Goal: Information Seeking & Learning: Learn about a topic

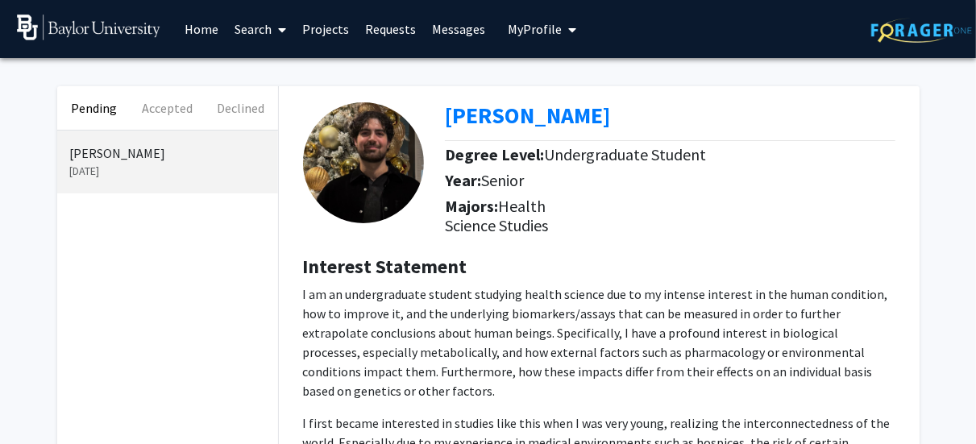
drag, startPoint x: 703, startPoint y: 188, endPoint x: 654, endPoint y: 164, distance: 53.7
click at [654, 164] on div "Degree Level: Undergraduate Student" at bounding box center [575, 158] width 261 height 26
drag, startPoint x: 160, startPoint y: 116, endPoint x: 135, endPoint y: 215, distance: 102.4
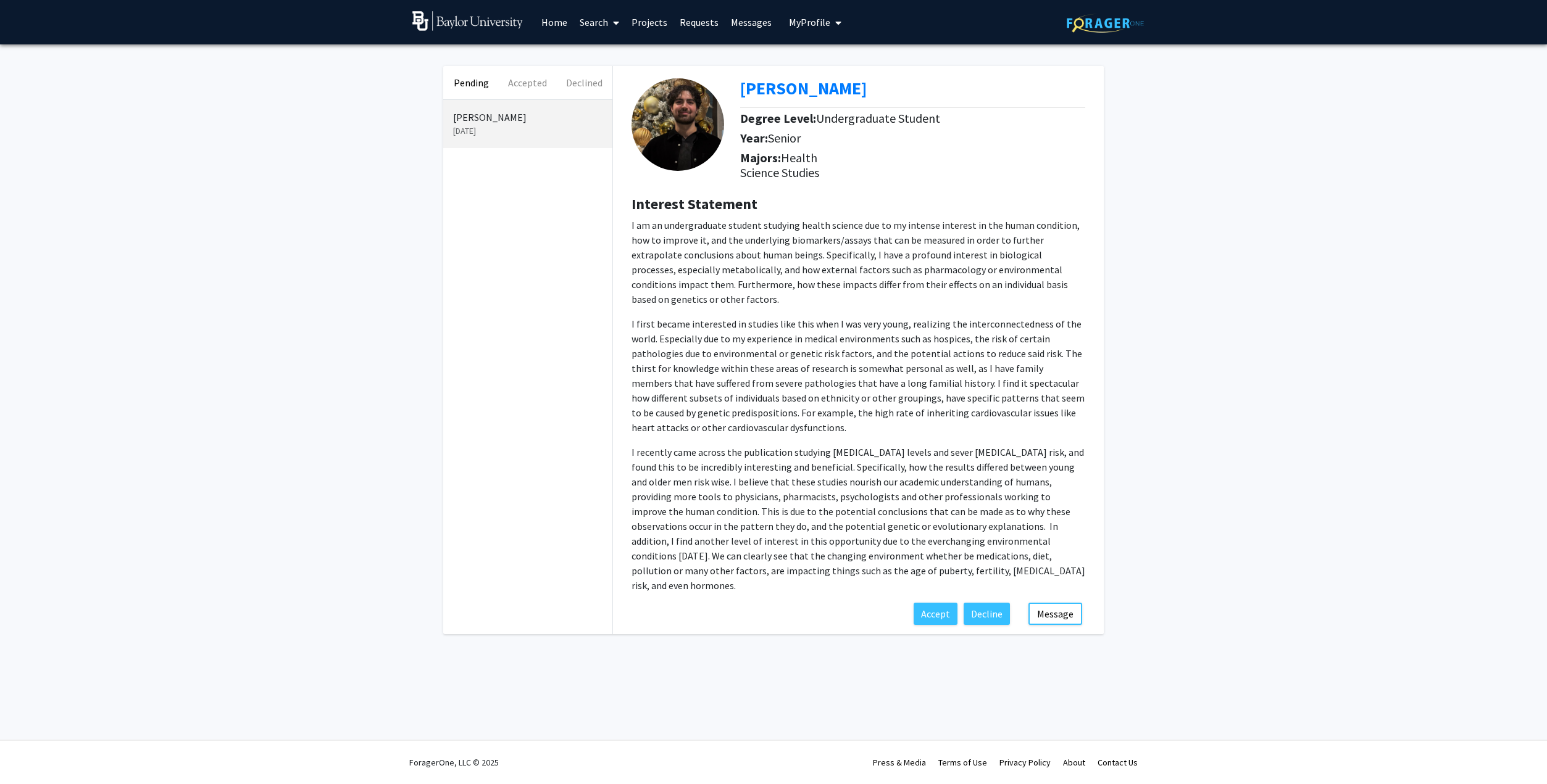
click at [497, 80] on button "Pending" at bounding box center [471, 83] width 56 height 34
click at [531, 77] on button "Accepted" at bounding box center [527, 83] width 56 height 34
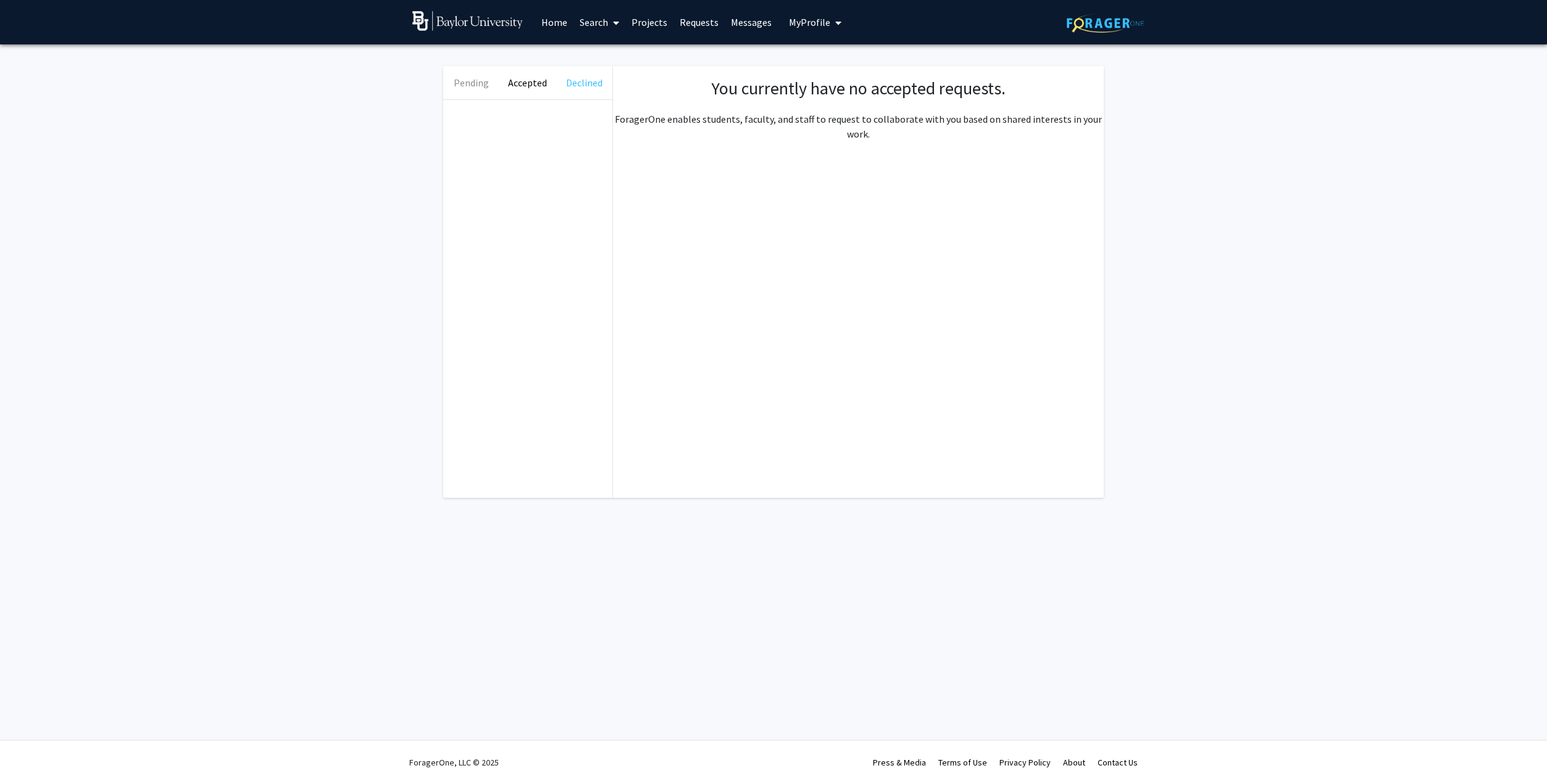
click at [586, 76] on button "Declined" at bounding box center [584, 83] width 56 height 34
click at [473, 78] on button "Pending" at bounding box center [471, 83] width 56 height 34
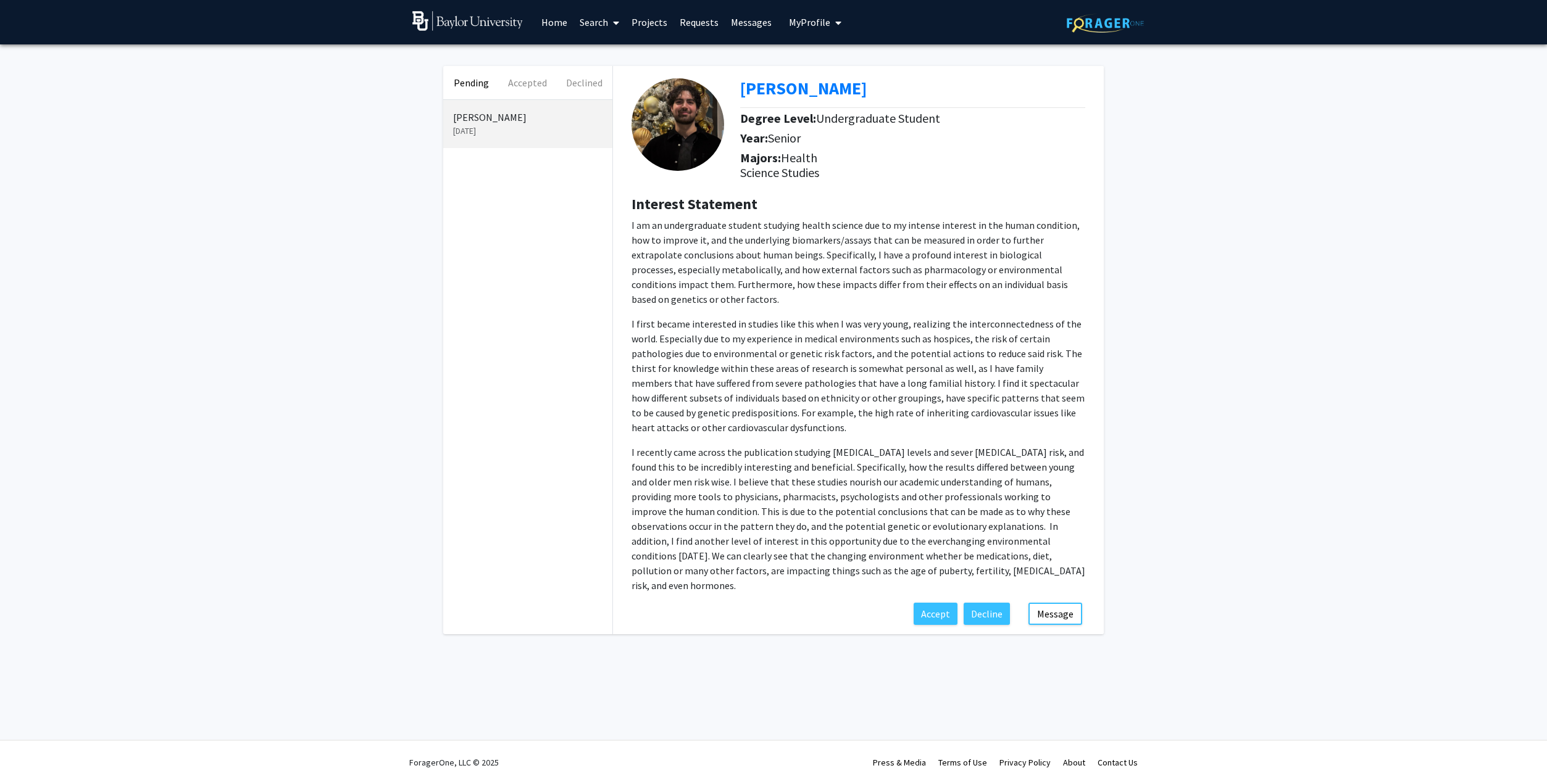
click at [279, 147] on div "Pending Accepted Declined Joseph Gadalla Aug 13, 2025 Joseph Gadalla Degree Lev…" at bounding box center [774, 353] width 1547 height 618
drag, startPoint x: 860, startPoint y: 87, endPoint x: 739, endPoint y: 84, distance: 121.0
click at [739, 84] on div "Joseph Gadalla Degree Level: Undergraduate Student Year: Senior Majors: Health …" at bounding box center [858, 126] width 473 height 119
click at [739, 84] on div at bounding box center [681, 126] width 118 height 95
drag, startPoint x: 739, startPoint y: 84, endPoint x: 921, endPoint y: 87, distance: 182.0
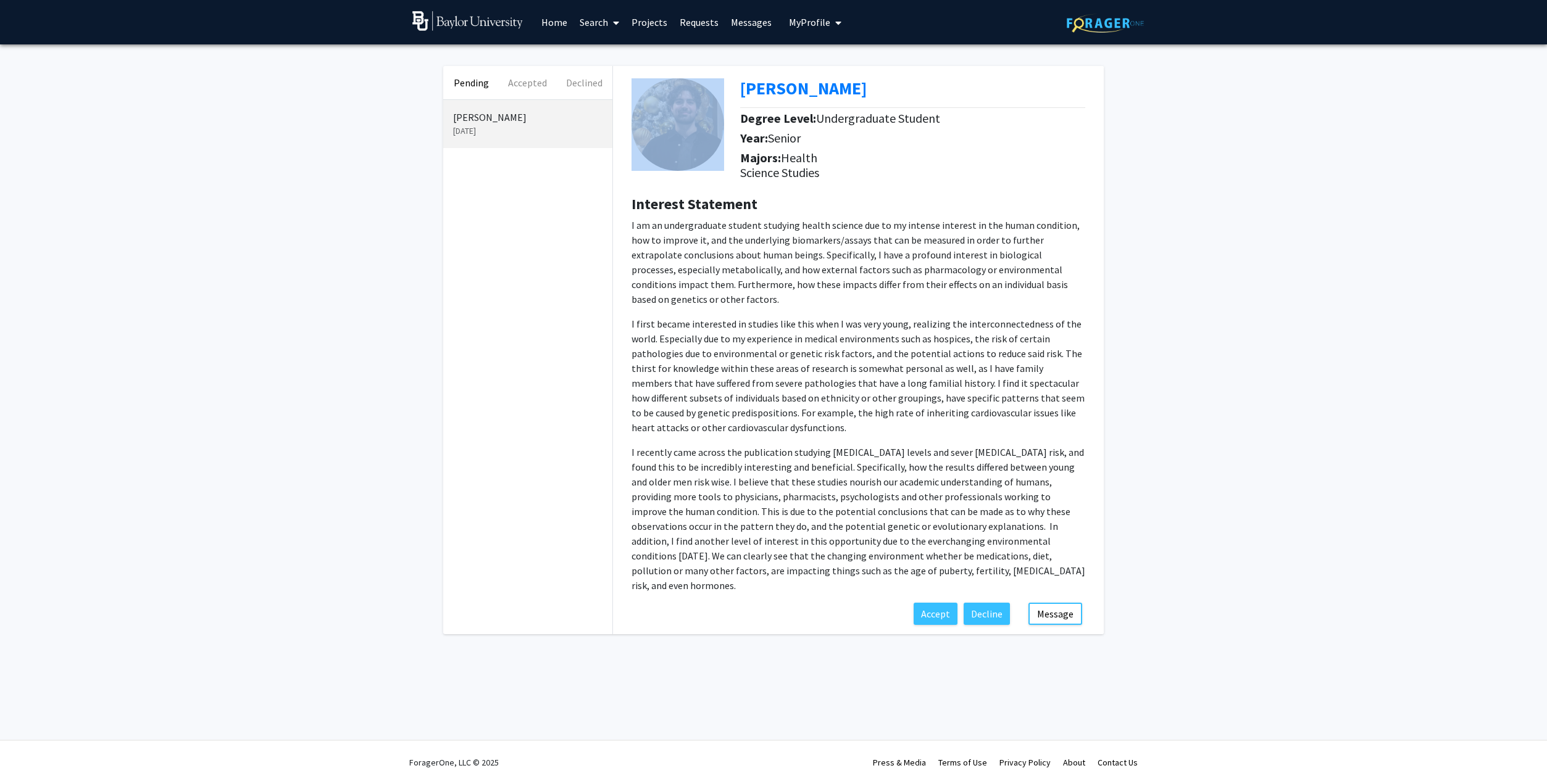
click at [756, 87] on div "Joseph Gadalla Degree Level: Undergraduate Student Year: Senior Majors: Health …" at bounding box center [858, 126] width 473 height 119
click at [756, 87] on div "Joseph Gadalla" at bounding box center [917, 91] width 355 height 26
drag, startPoint x: 895, startPoint y: 92, endPoint x: 744, endPoint y: 93, distance: 151.0
click at [744, 93] on div "Joseph Gadalla" at bounding box center [917, 91] width 355 height 26
click at [756, 293] on p "I am an undergraduate student studying health science due to my intense interes…" at bounding box center [858, 262] width 453 height 89
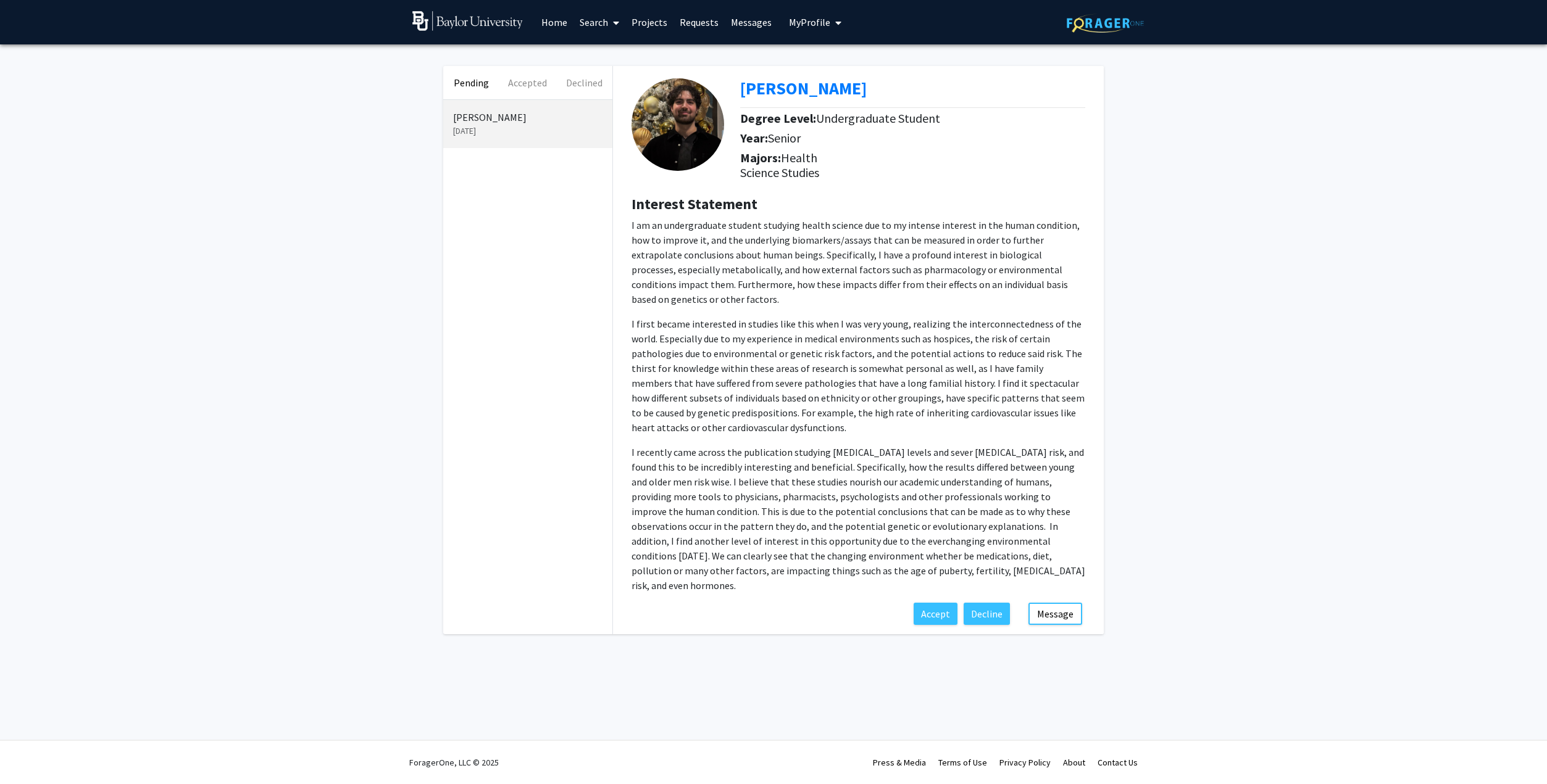
drag, startPoint x: 973, startPoint y: 293, endPoint x: 888, endPoint y: 309, distance: 86.5
click at [756, 309] on p "I am an undergraduate student studying health science due to my intense interes…" at bounding box center [858, 405] width 453 height 375
click at [756, 281] on p "I am an undergraduate student studying health science due to my intense interes…" at bounding box center [858, 262] width 453 height 89
click at [619, 19] on icon at bounding box center [616, 22] width 6 height 10
click at [700, 227] on p "I am an undergraduate student studying health science due to my intense interes…" at bounding box center [858, 262] width 453 height 89
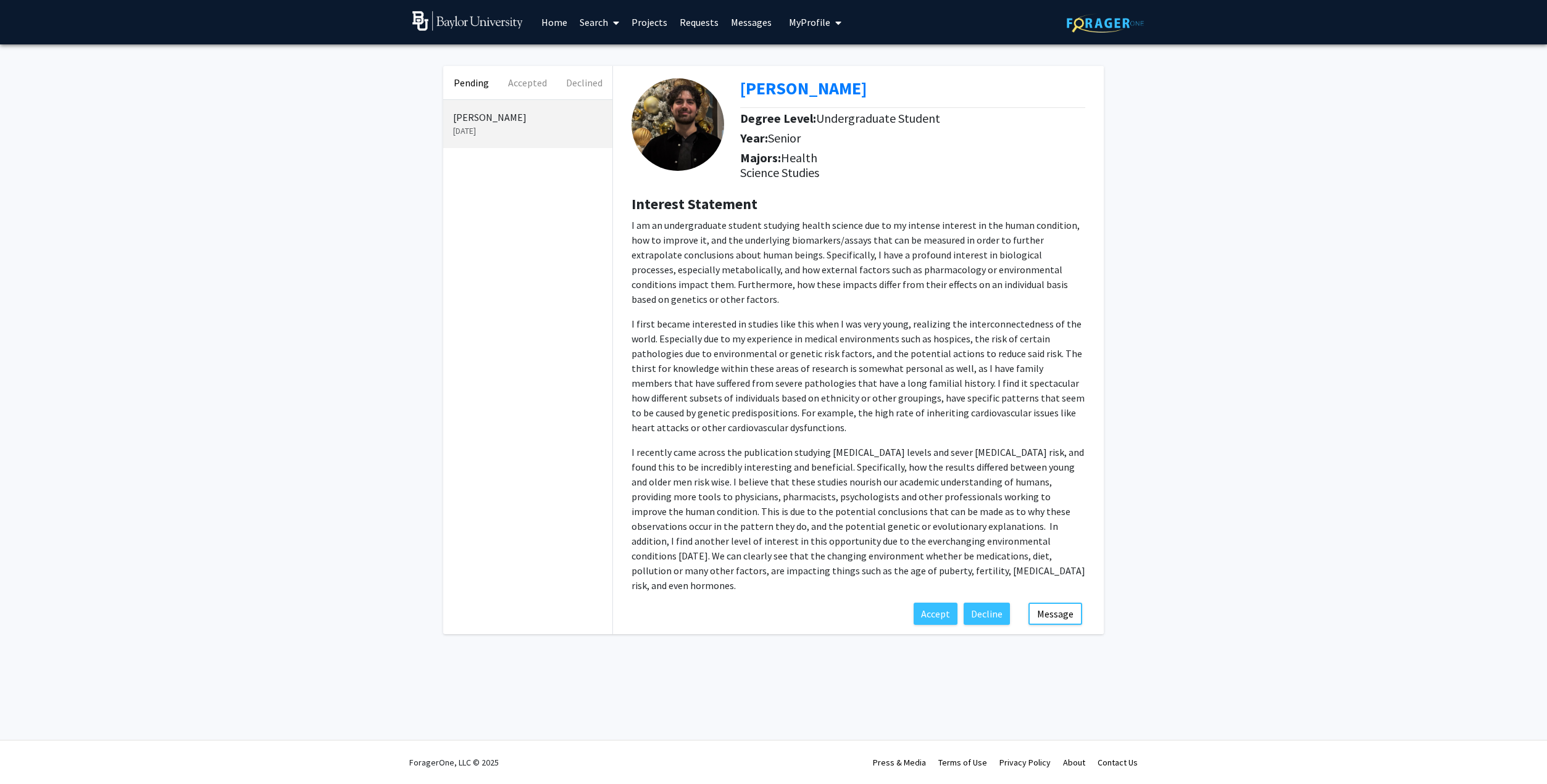
click at [663, 114] on img at bounding box center [677, 124] width 93 height 93
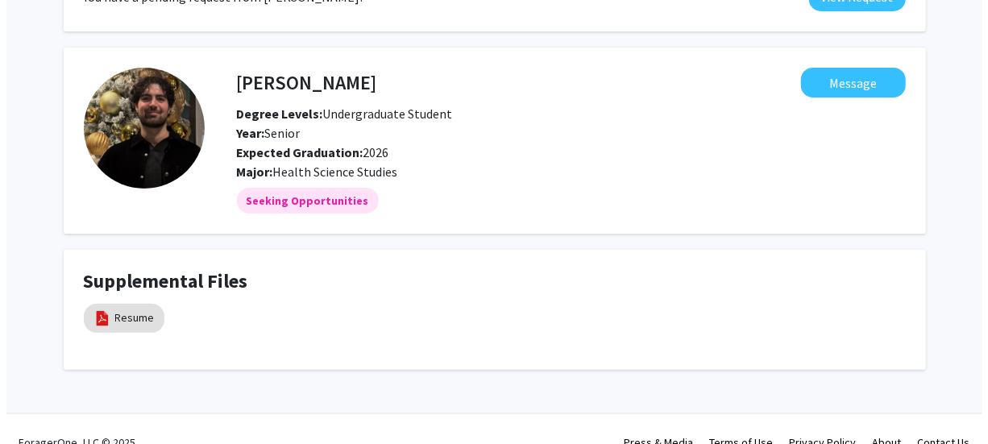
scroll to position [135, 0]
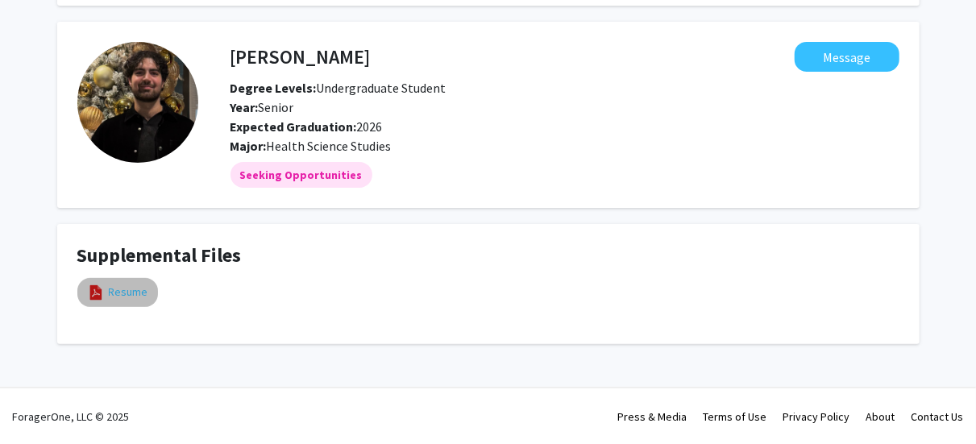
click at [110, 293] on link "Resume" at bounding box center [128, 292] width 39 height 17
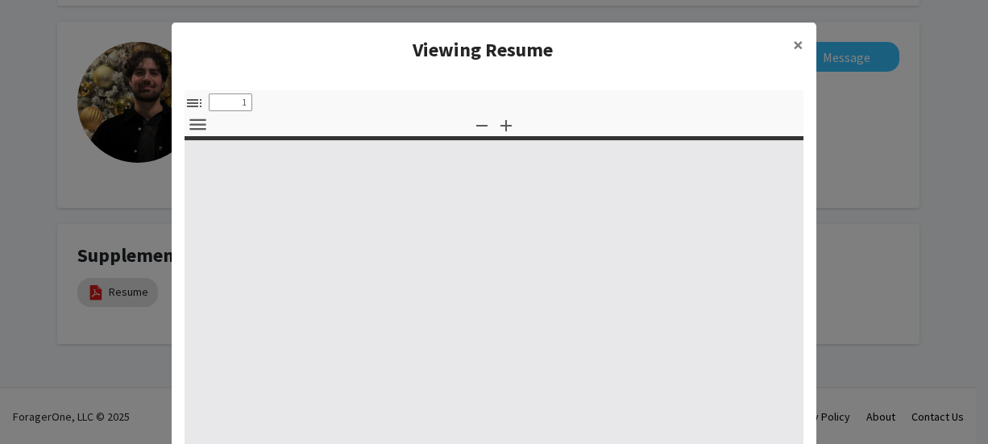
select select "custom"
type input "0"
select select "custom"
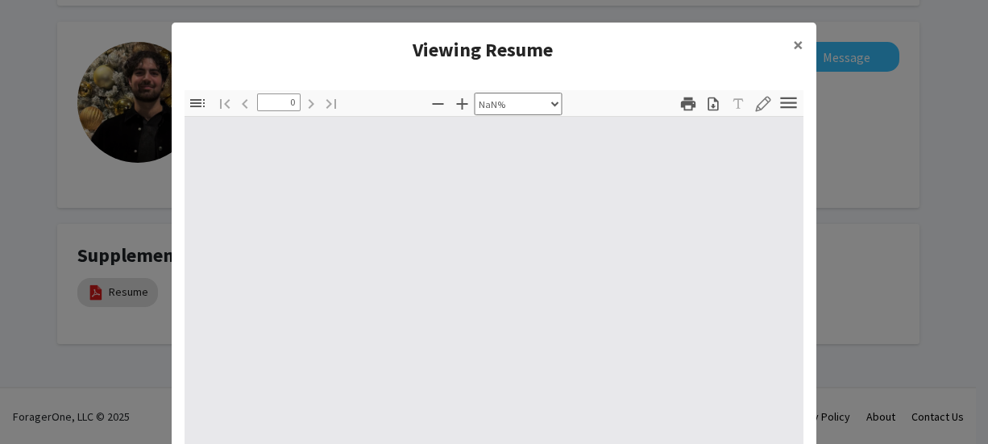
type input "1"
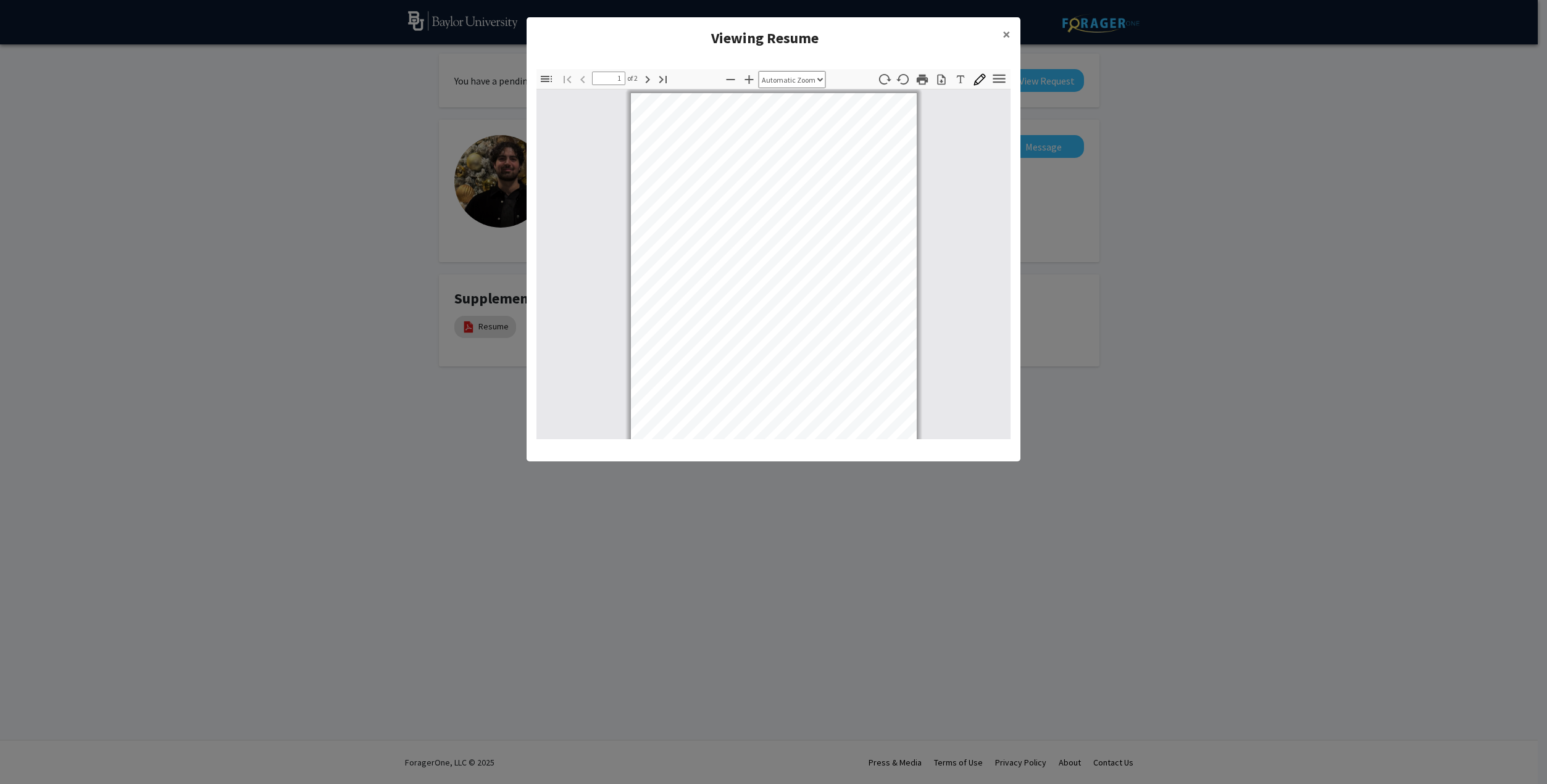
scroll to position [1, 0]
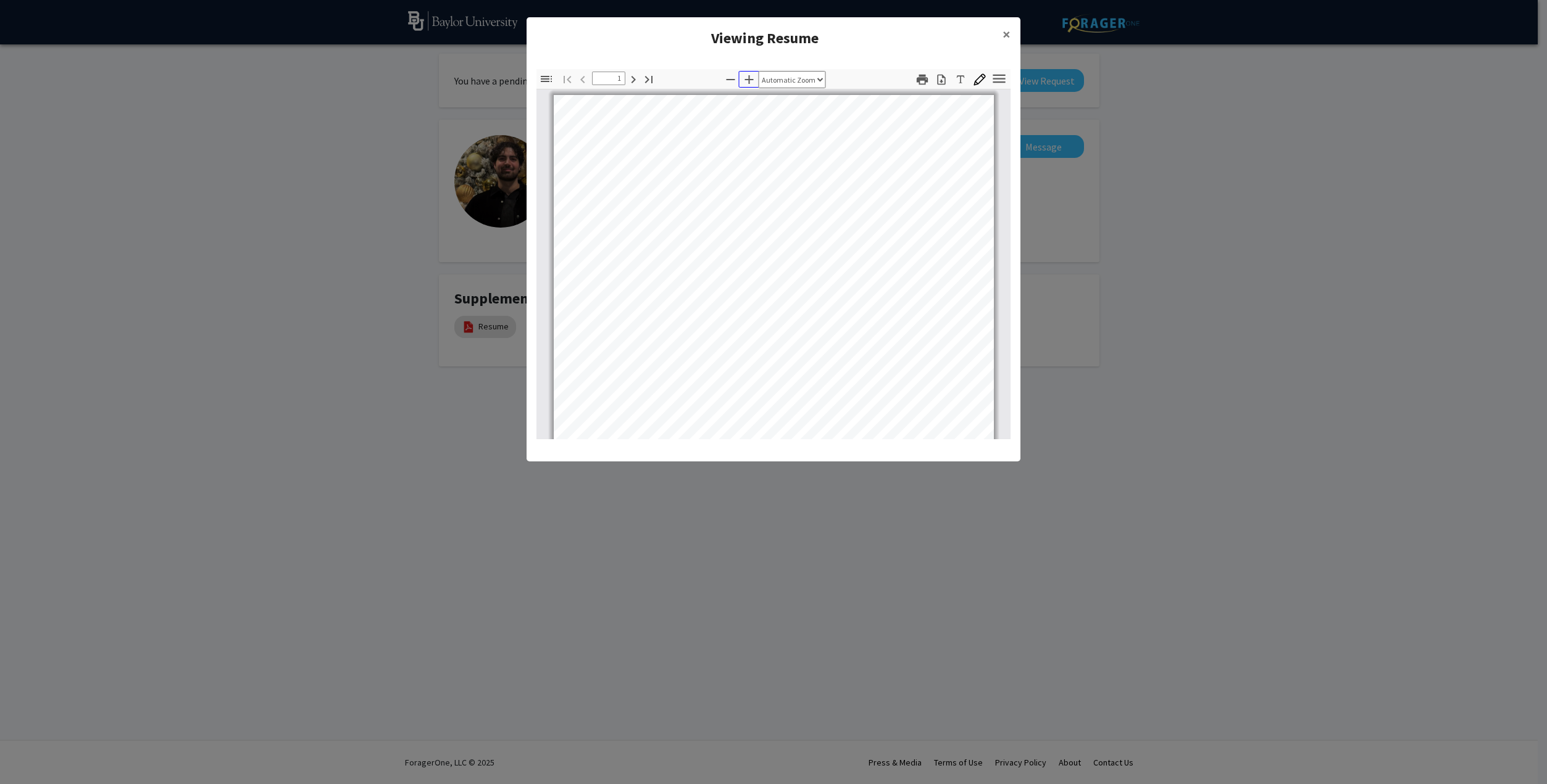
click at [747, 79] on icon "button" at bounding box center [749, 79] width 8 height 8
click at [728, 78] on icon "button" at bounding box center [731, 79] width 15 height 15
select select "custom"
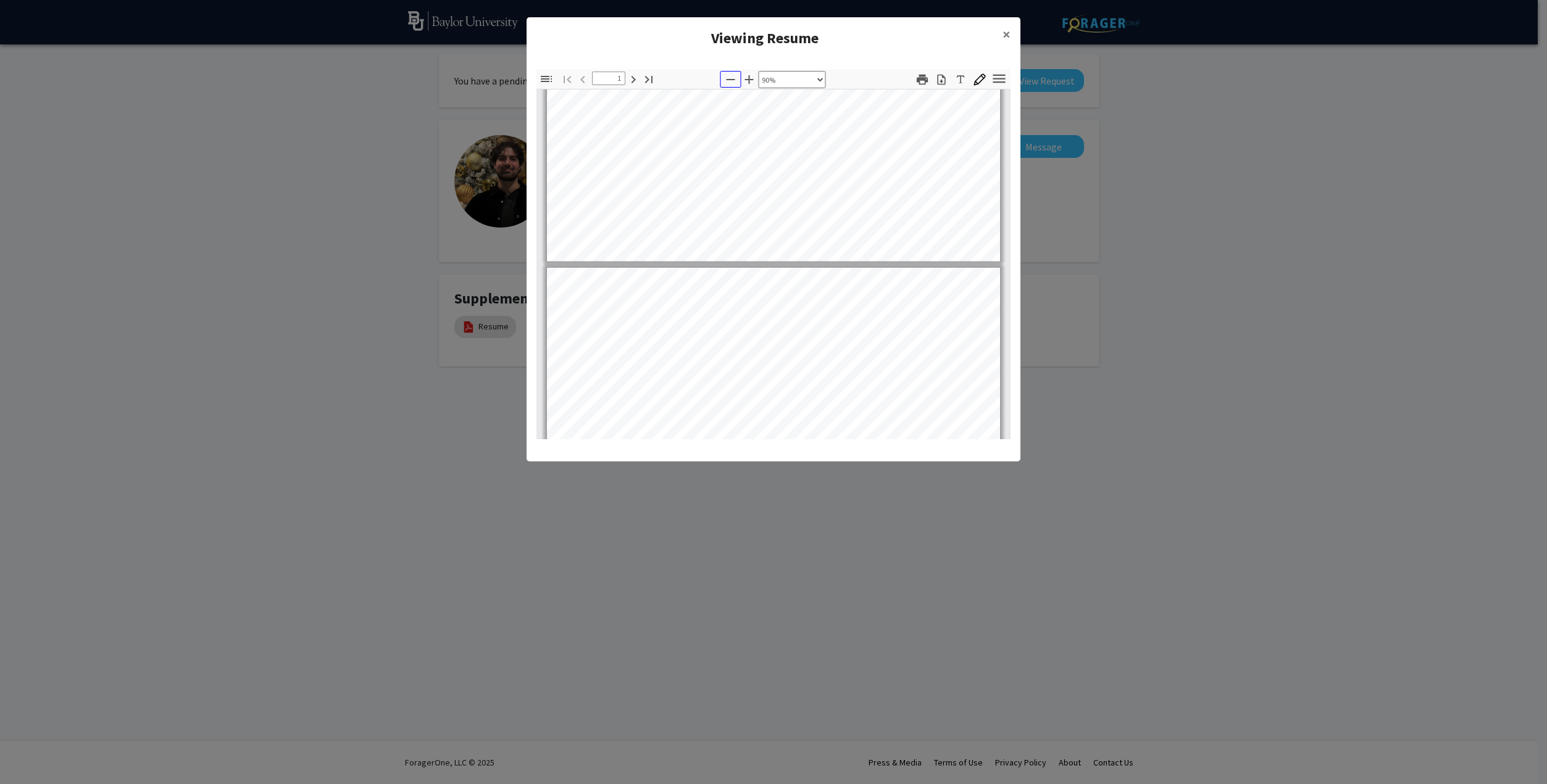
type input "2"
select select "custom"
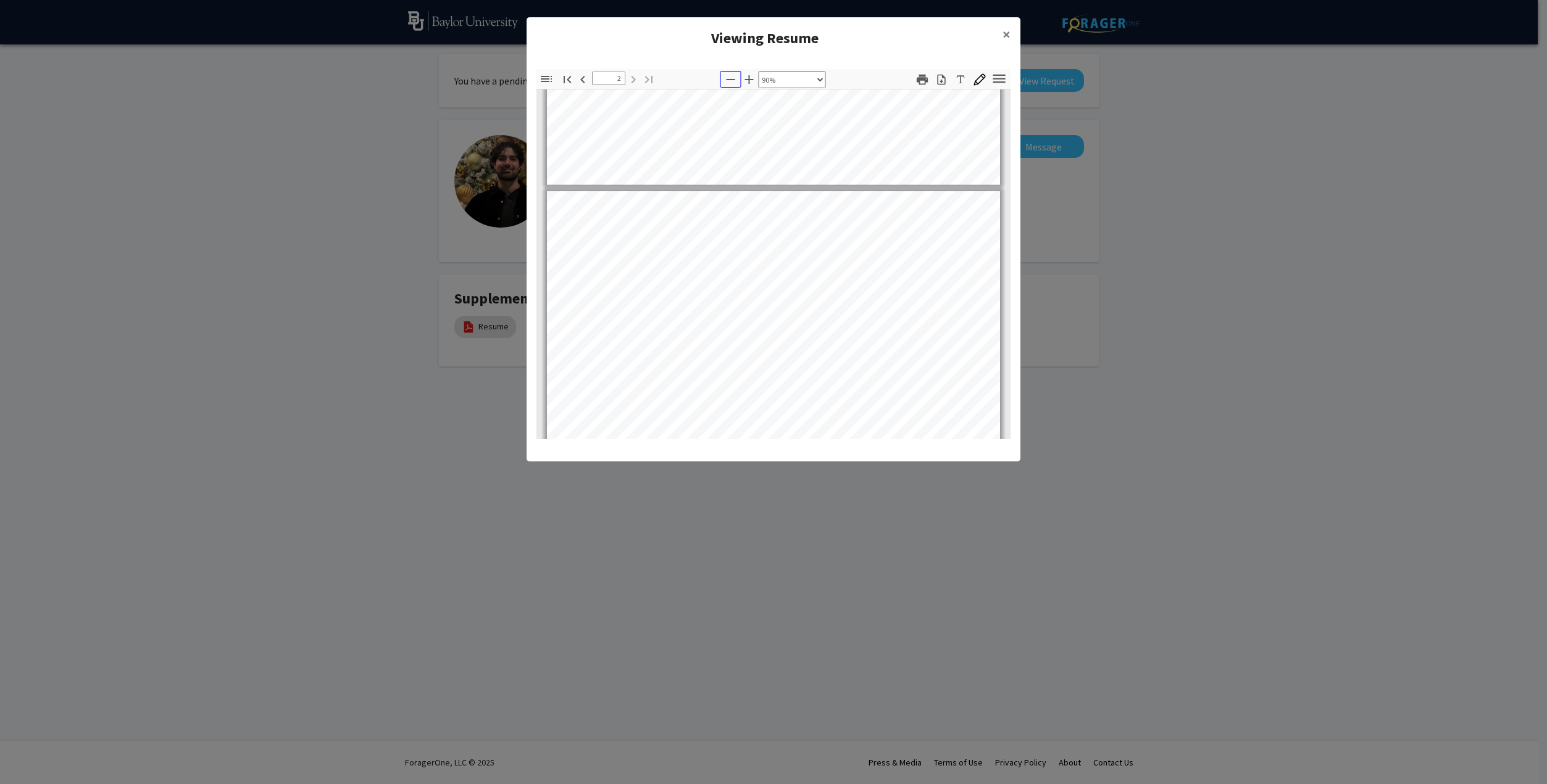
scroll to position [555, 0]
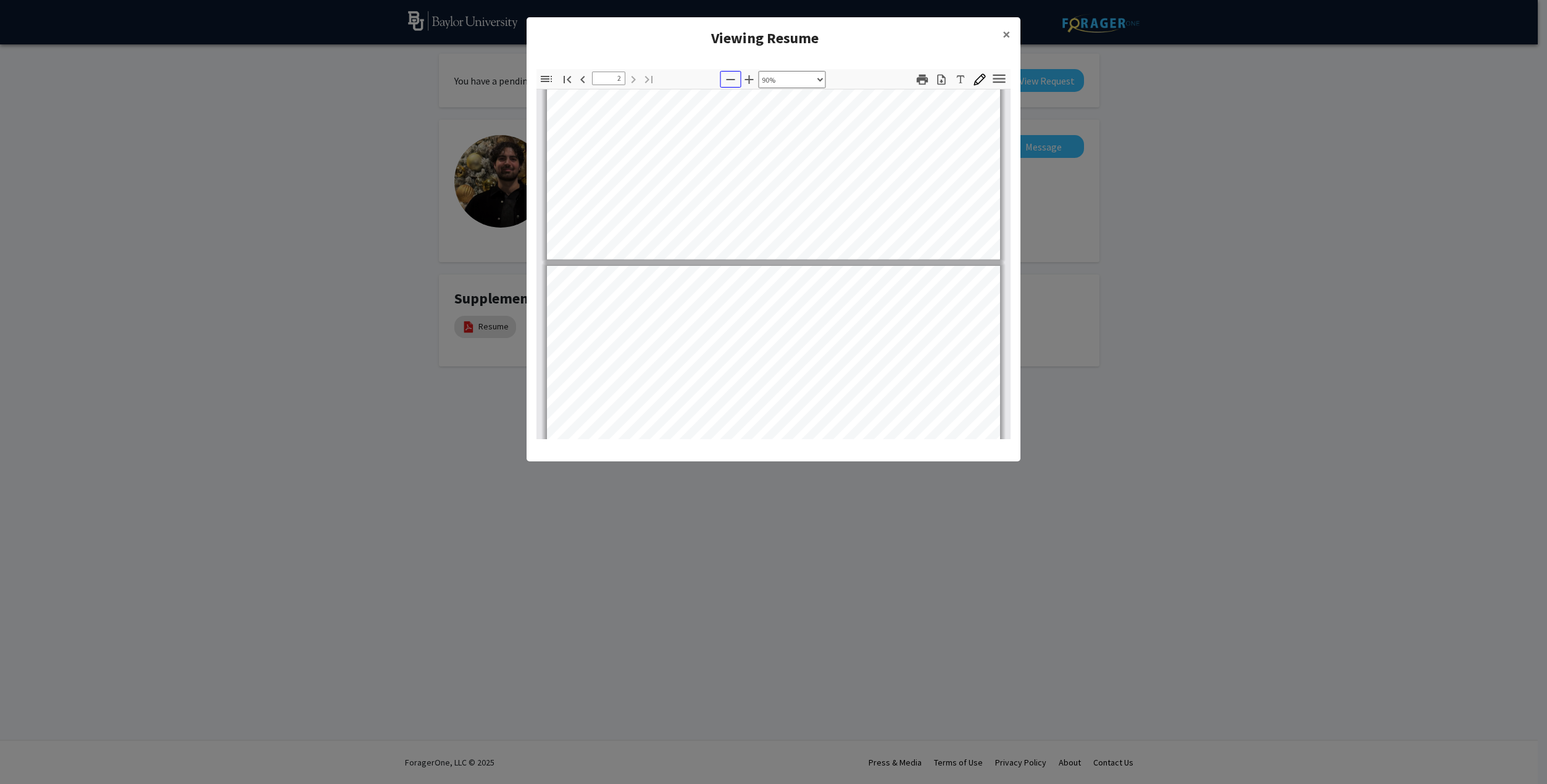
type input "1"
select select "custom"
type input "2"
select select "custom"
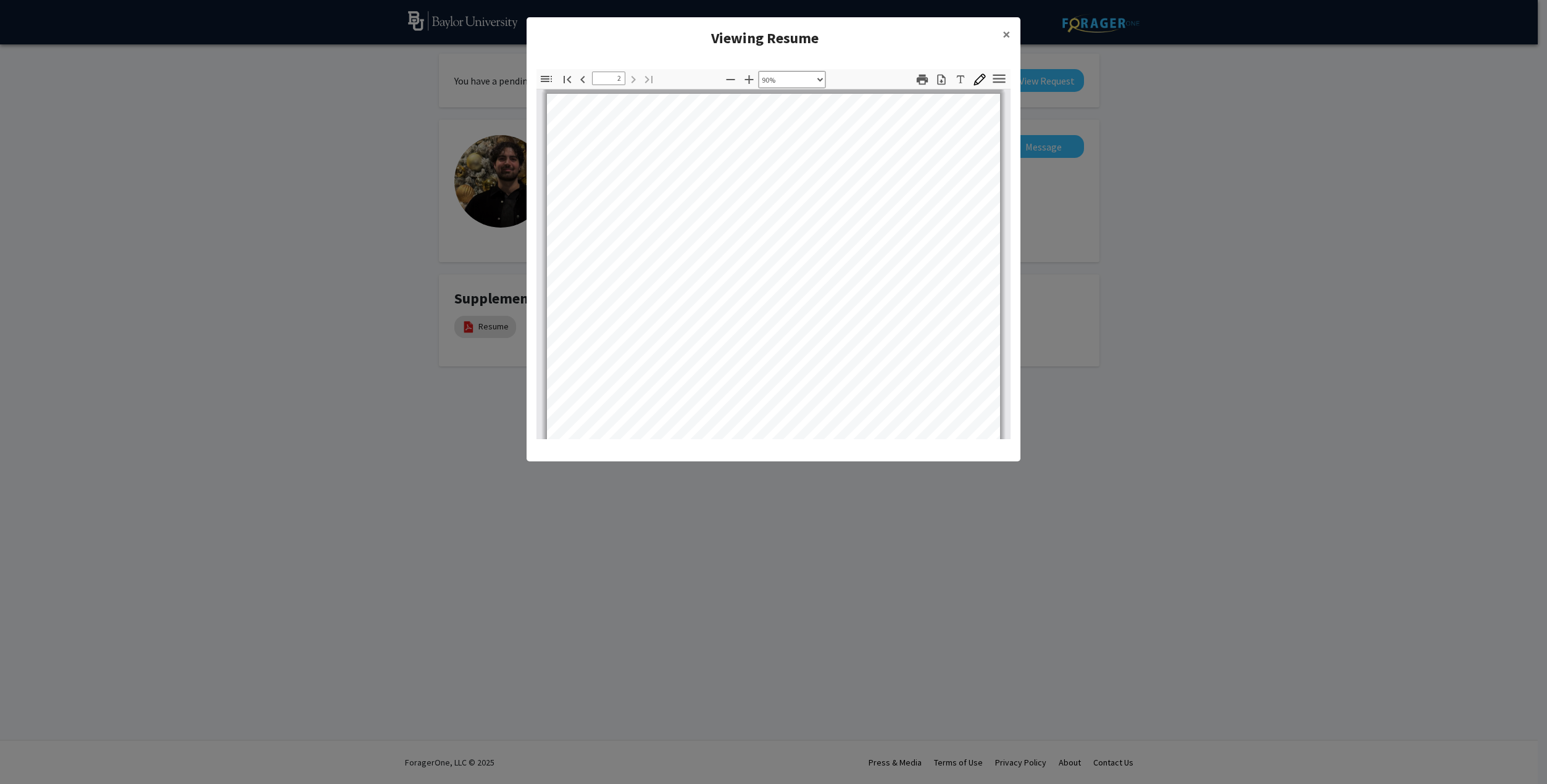
scroll to position [533, 0]
type input "1"
select select "custom"
click at [747, 33] on span "×" at bounding box center [1006, 34] width 8 height 19
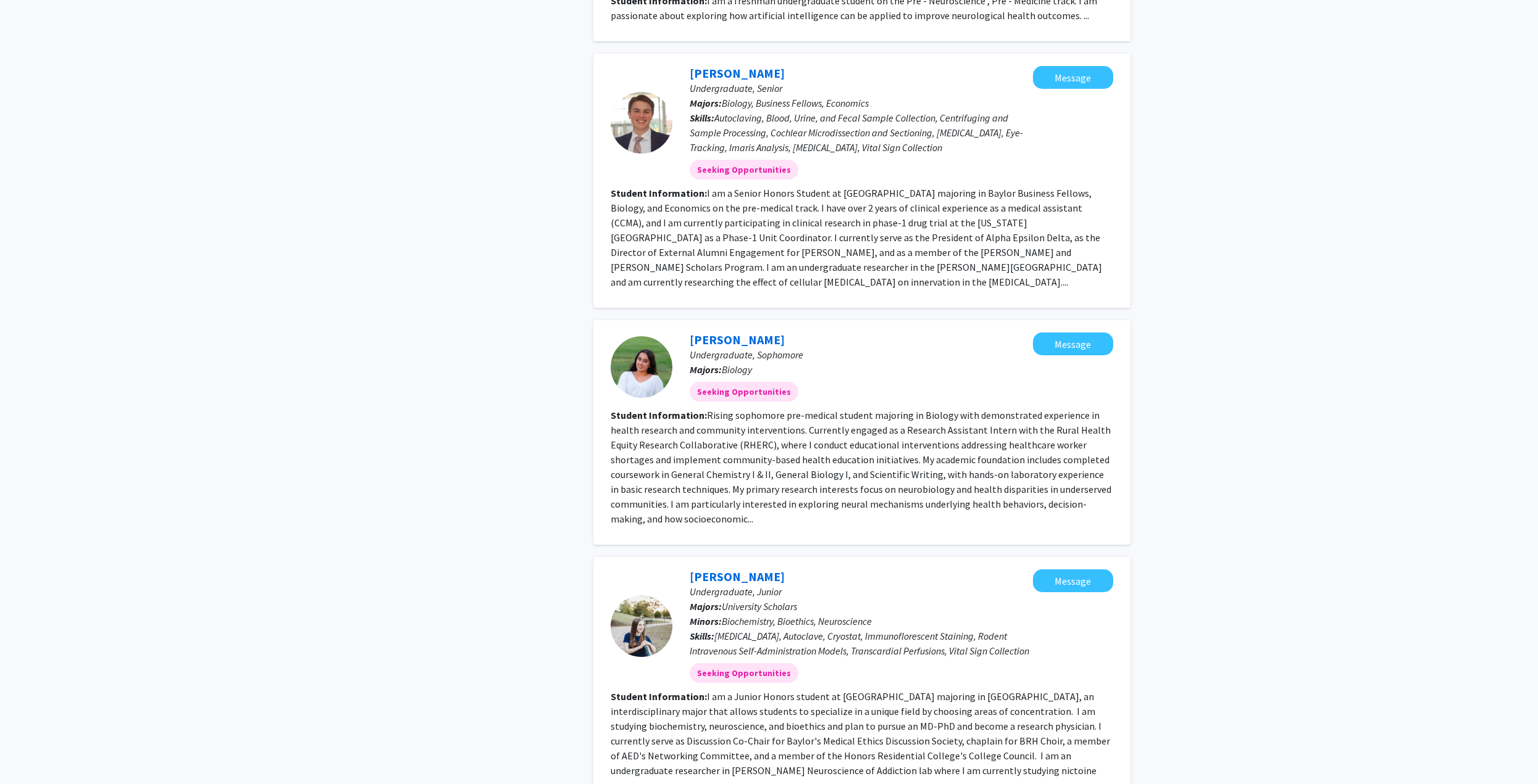
scroll to position [1478, 0]
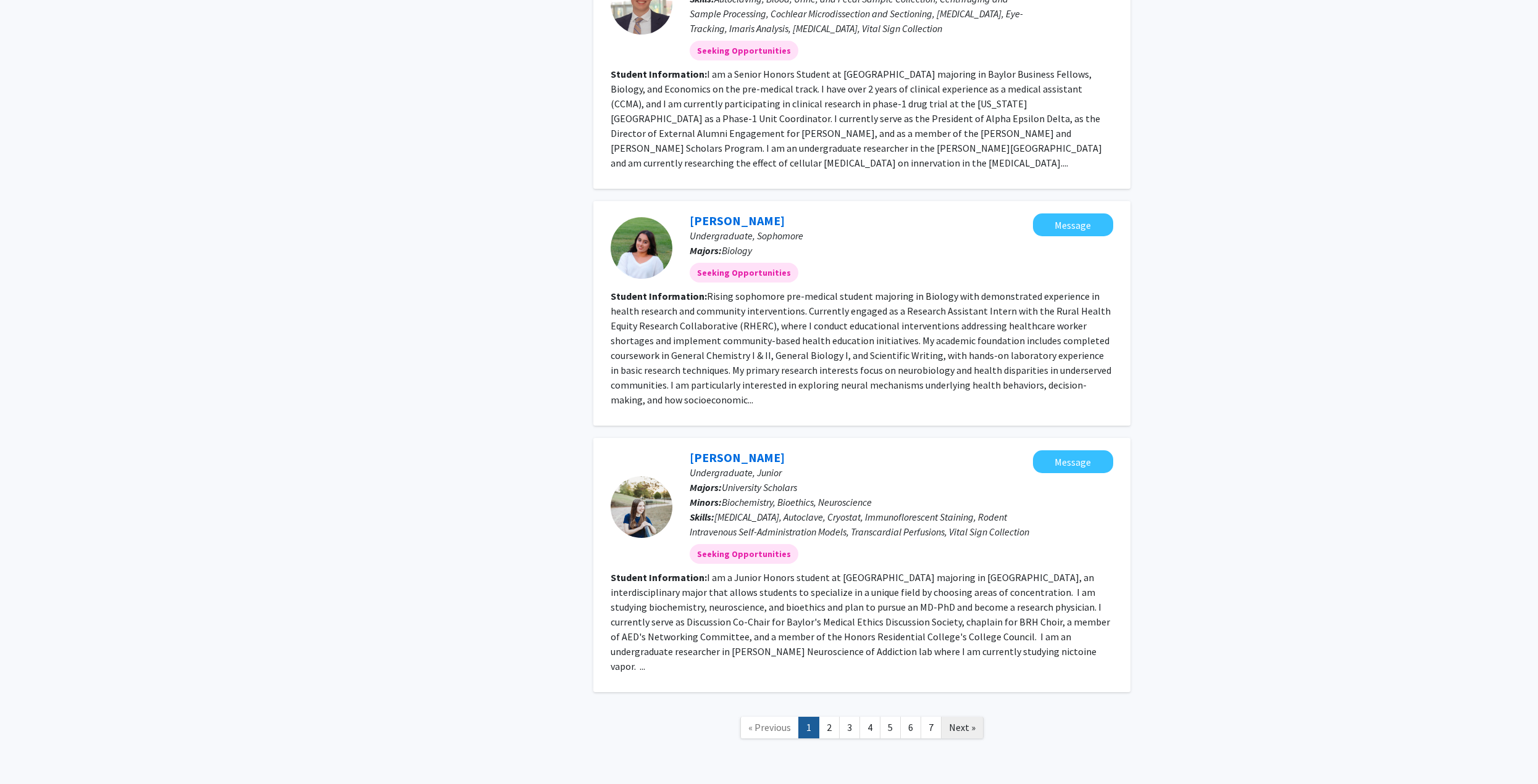
click at [958, 717] on link "Next »" at bounding box center [962, 727] width 43 height 21
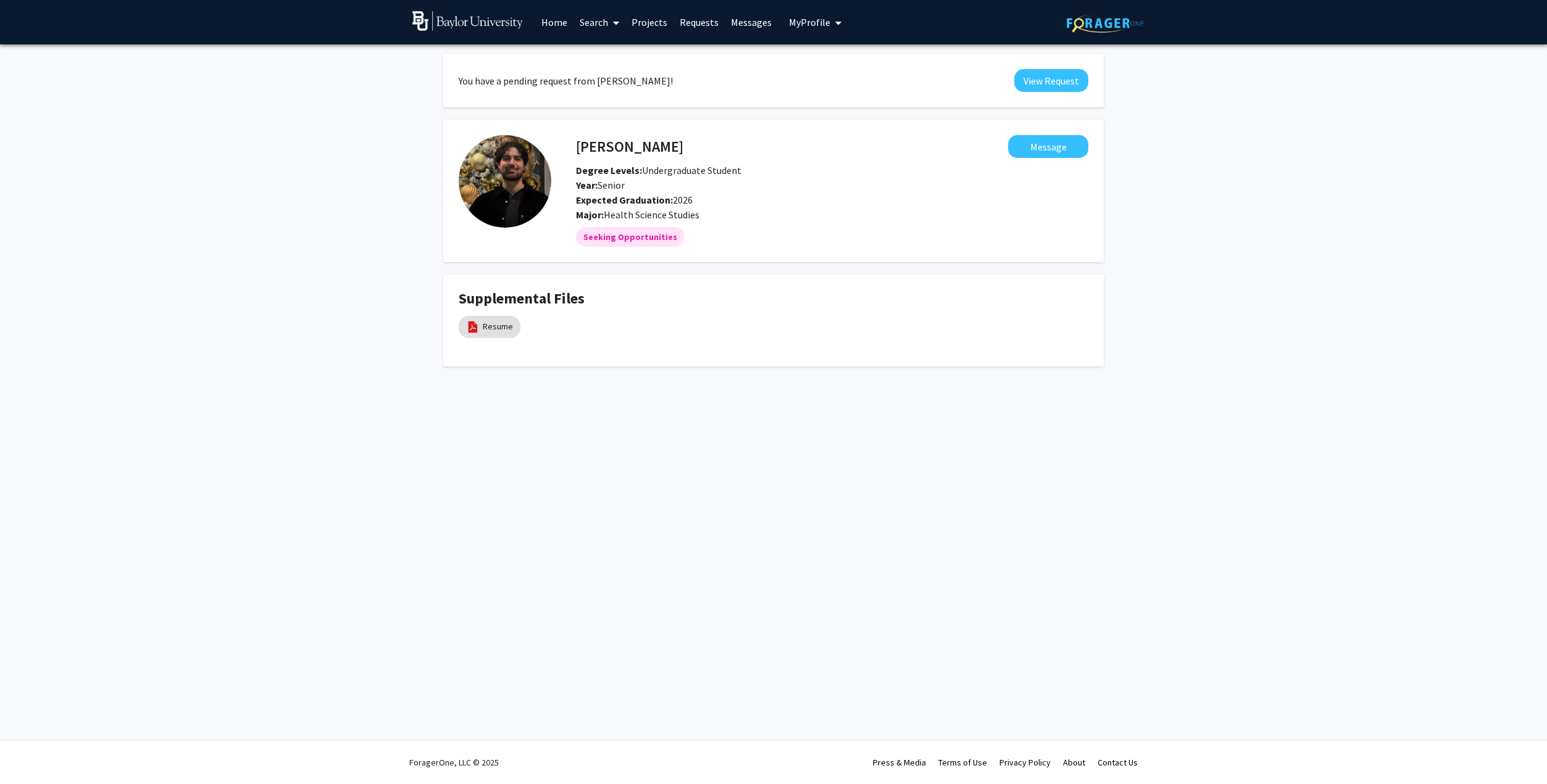
drag, startPoint x: 538, startPoint y: 230, endPoint x: 469, endPoint y: 161, distance: 97.6
click at [469, 161] on fg-profile-picture at bounding box center [505, 191] width 93 height 112
